Goal: Information Seeking & Learning: Learn about a topic

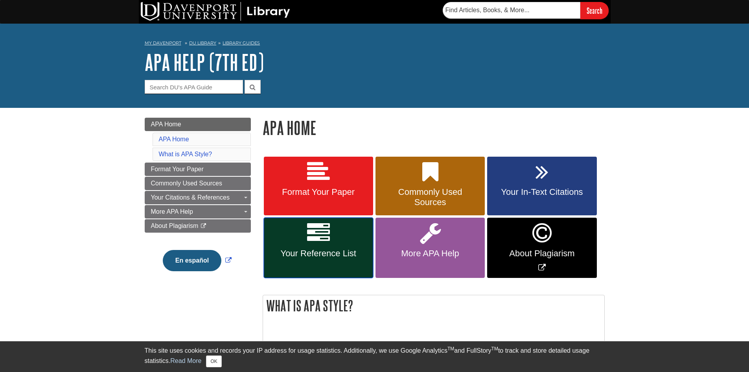
click at [304, 264] on link "Your Reference List" at bounding box center [318, 248] width 109 height 60
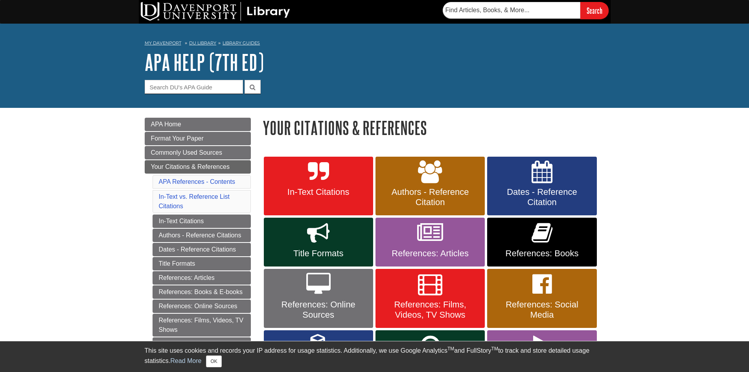
click at [487, 237] on div "In-Text Citations Authors - Reference Citation Dates - Reference Citation Title…" at bounding box center [434, 277] width 342 height 245
click at [475, 241] on link "References: Articles" at bounding box center [430, 242] width 109 height 49
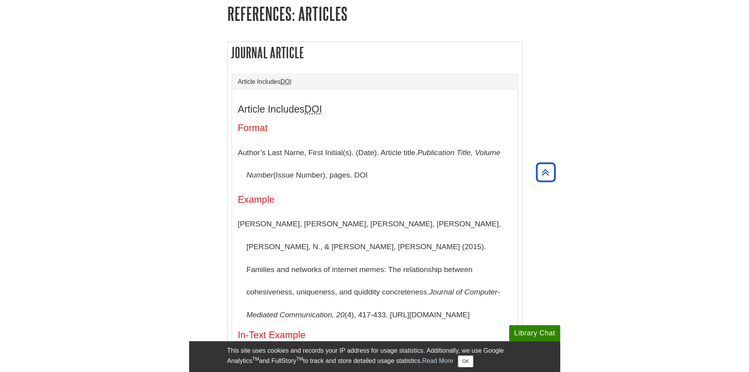
scroll to position [511, 0]
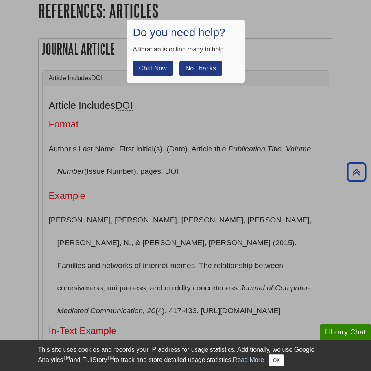
click at [203, 66] on button "No Thanks" at bounding box center [200, 69] width 43 height 16
